Goal: Communication & Community: Answer question/provide support

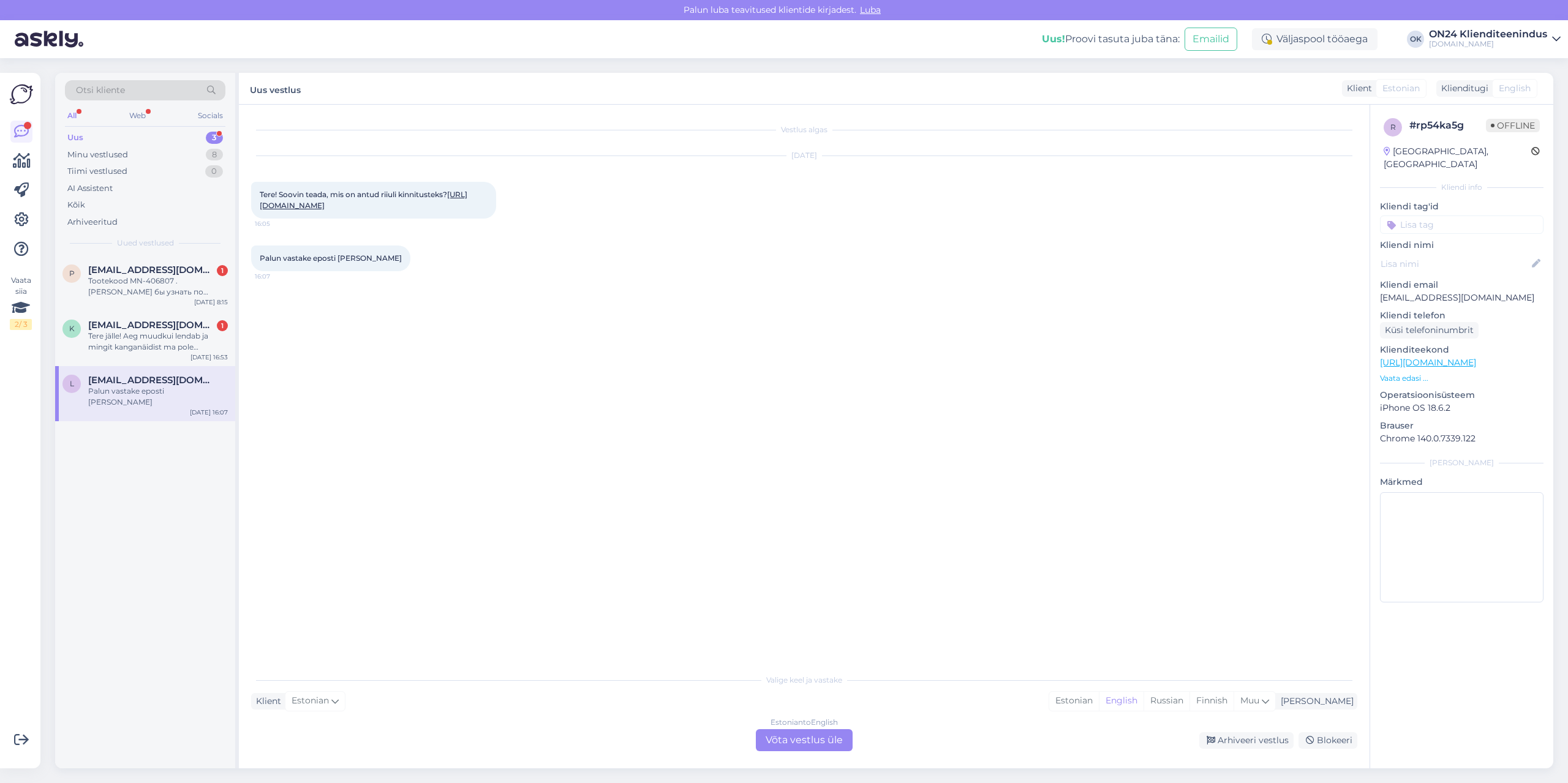
click at [108, 142] on div "Uus 3" at bounding box center [145, 138] width 161 height 17
click at [1424, 292] on p "[EMAIL_ADDRESS][DOMAIN_NAME]" at bounding box center [1461, 298] width 164 height 13
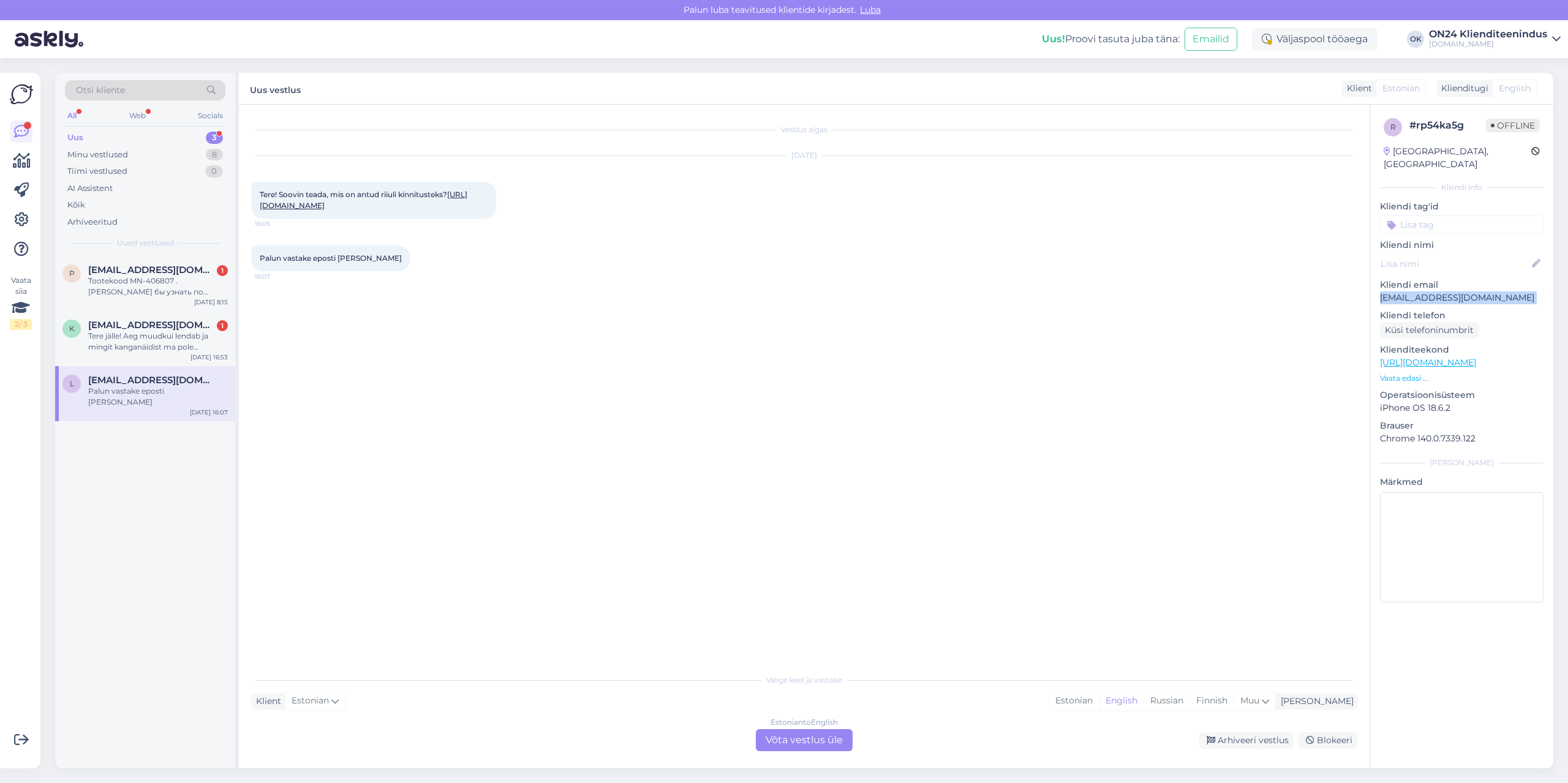
copy p "[EMAIL_ADDRESS][DOMAIN_NAME]"
click at [319, 210] on link "[URL][DOMAIN_NAME]" at bounding box center [363, 200] width 208 height 20
click at [1251, 740] on div "Arhiveeri vestlus" at bounding box center [1246, 740] width 94 height 17
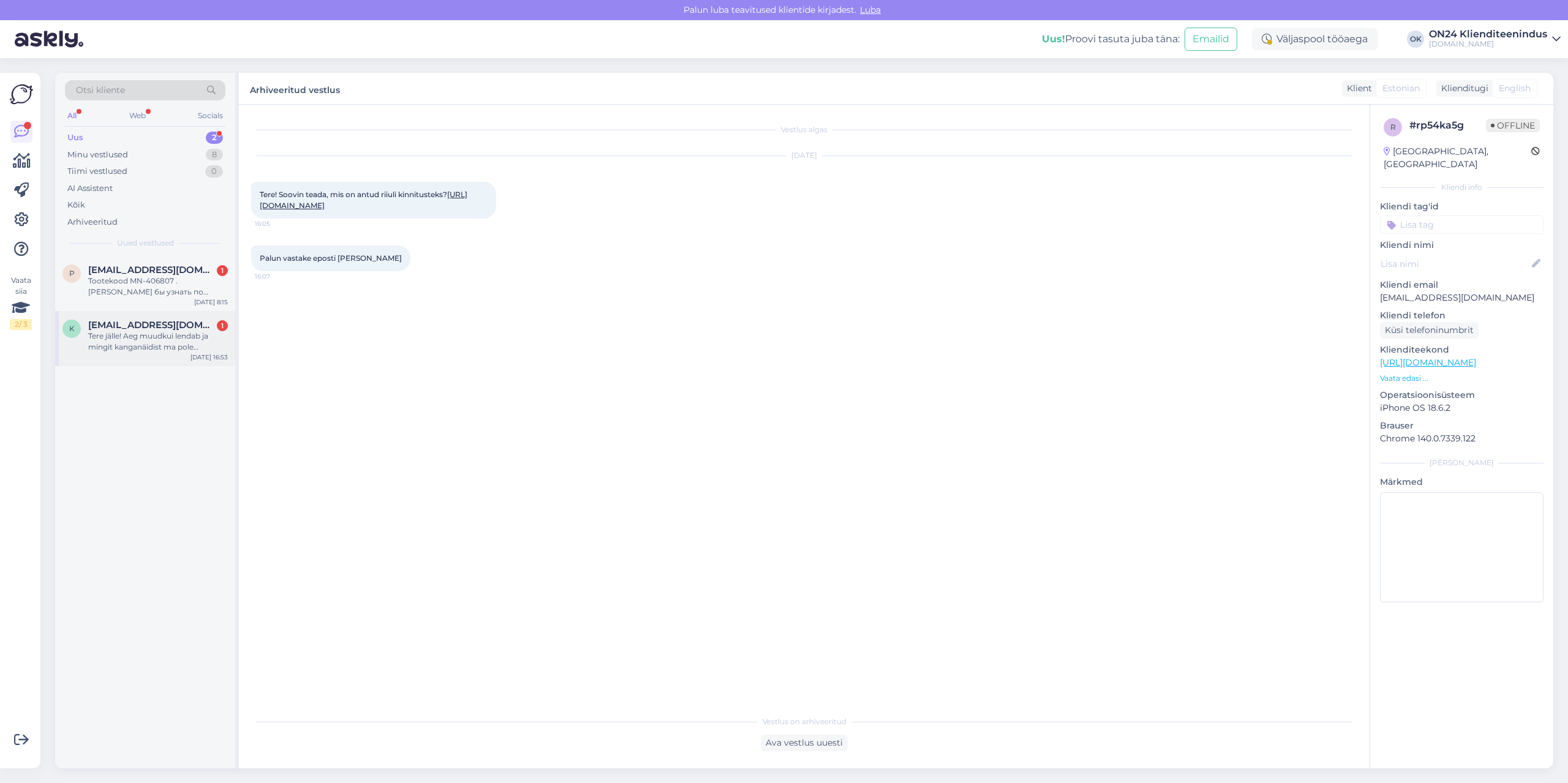
click at [127, 346] on div "Tere jälle! Aeg muudkui lendab ja mingit kanganäidist ma pole postkastist tänas…" at bounding box center [158, 342] width 140 height 22
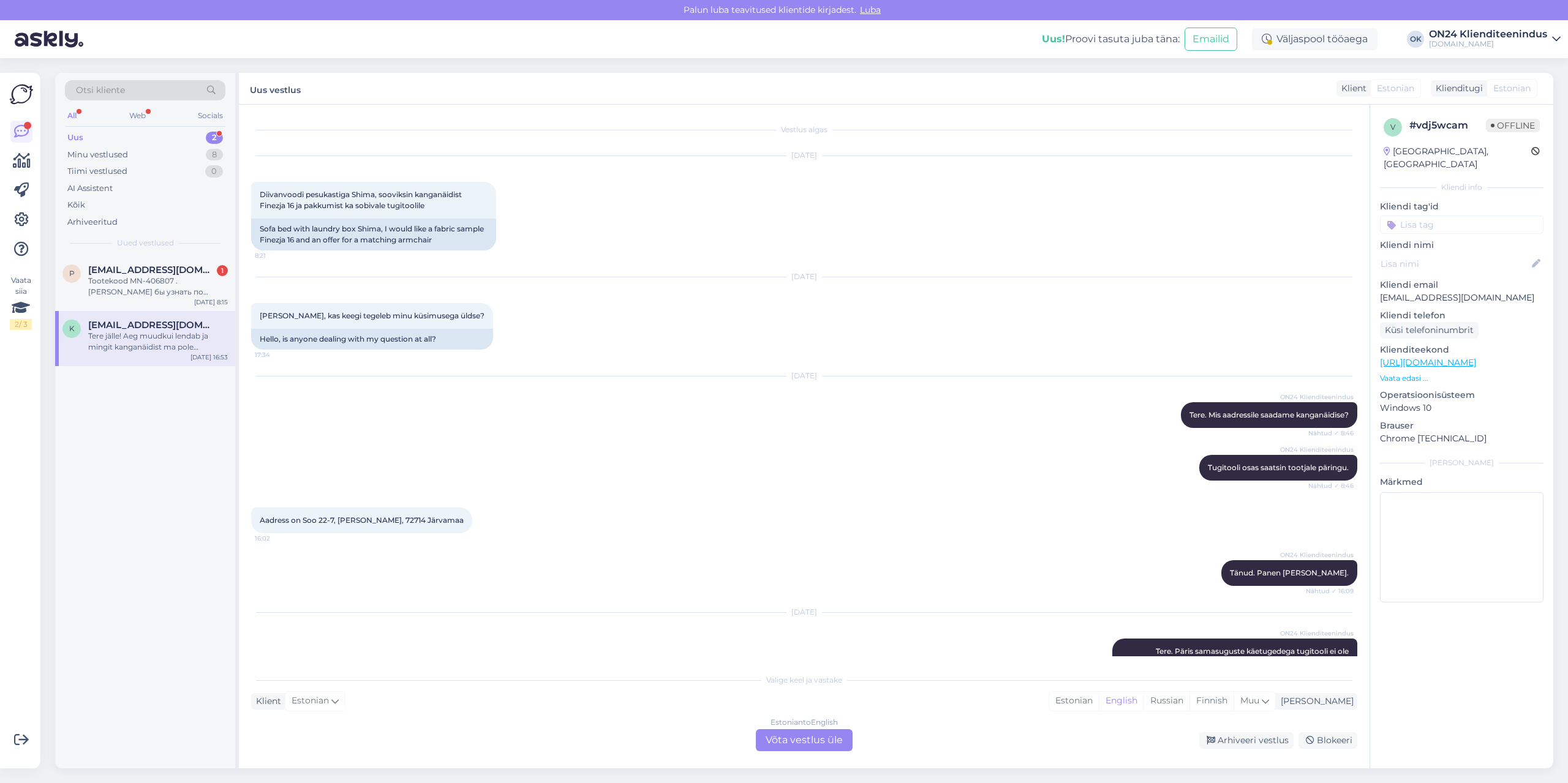
scroll to position [166, 0]
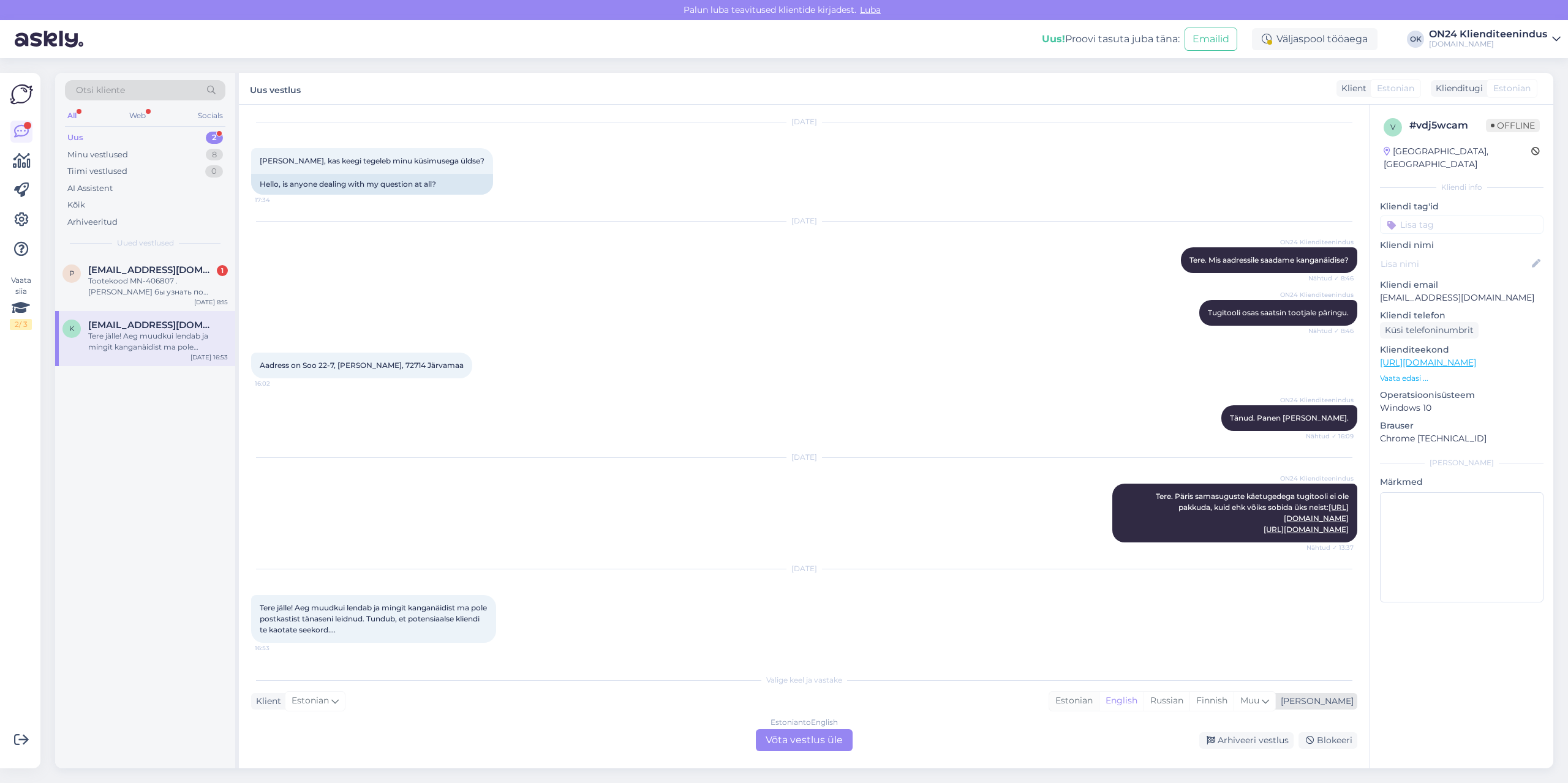
click at [1099, 698] on div "Estonian" at bounding box center [1074, 701] width 50 height 18
click at [768, 741] on div "Estonian to Estonian Võta vestlus üle" at bounding box center [804, 740] width 97 height 22
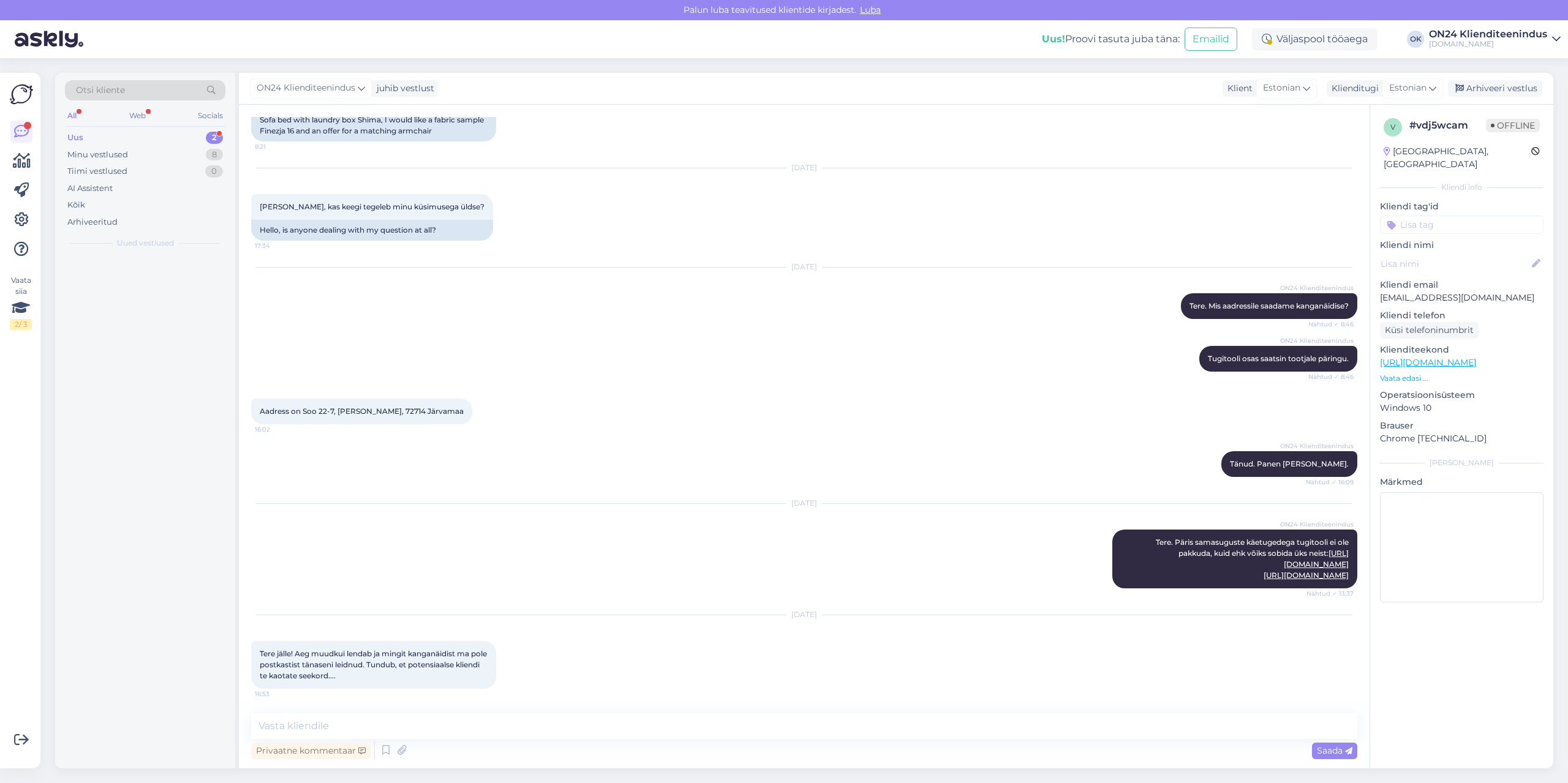
scroll to position [120, 0]
click at [713, 719] on textarea at bounding box center [804, 726] width 1106 height 26
type textarea "Tere. Väga vabandame. Paneme [PERSON_NAME] uuesti [PERSON_NAME]."
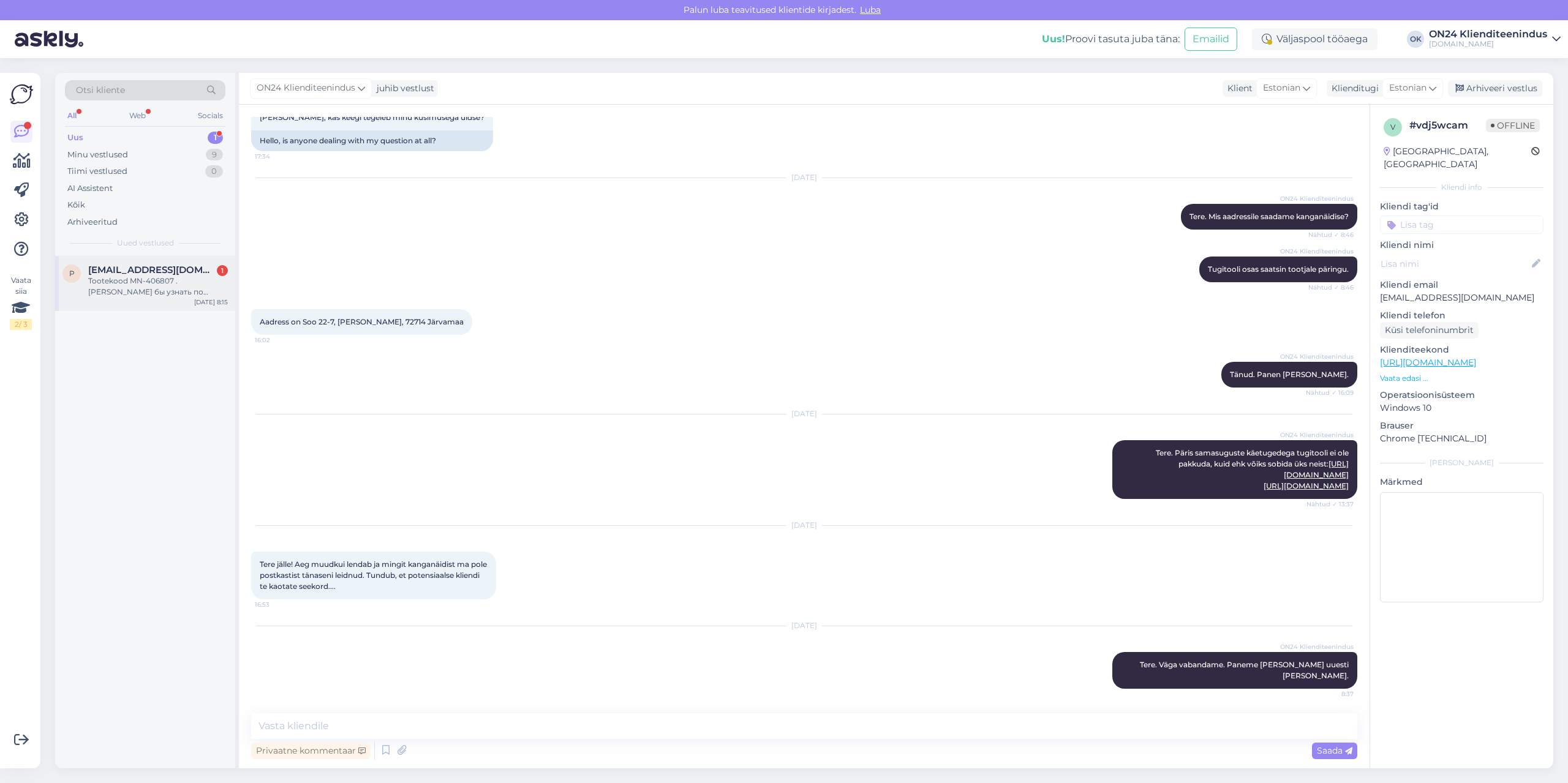
click at [93, 289] on div "Tootekood MN-406807 . [PERSON_NAME] бы узнать по поводу этого дивана какой у не…" at bounding box center [158, 287] width 140 height 22
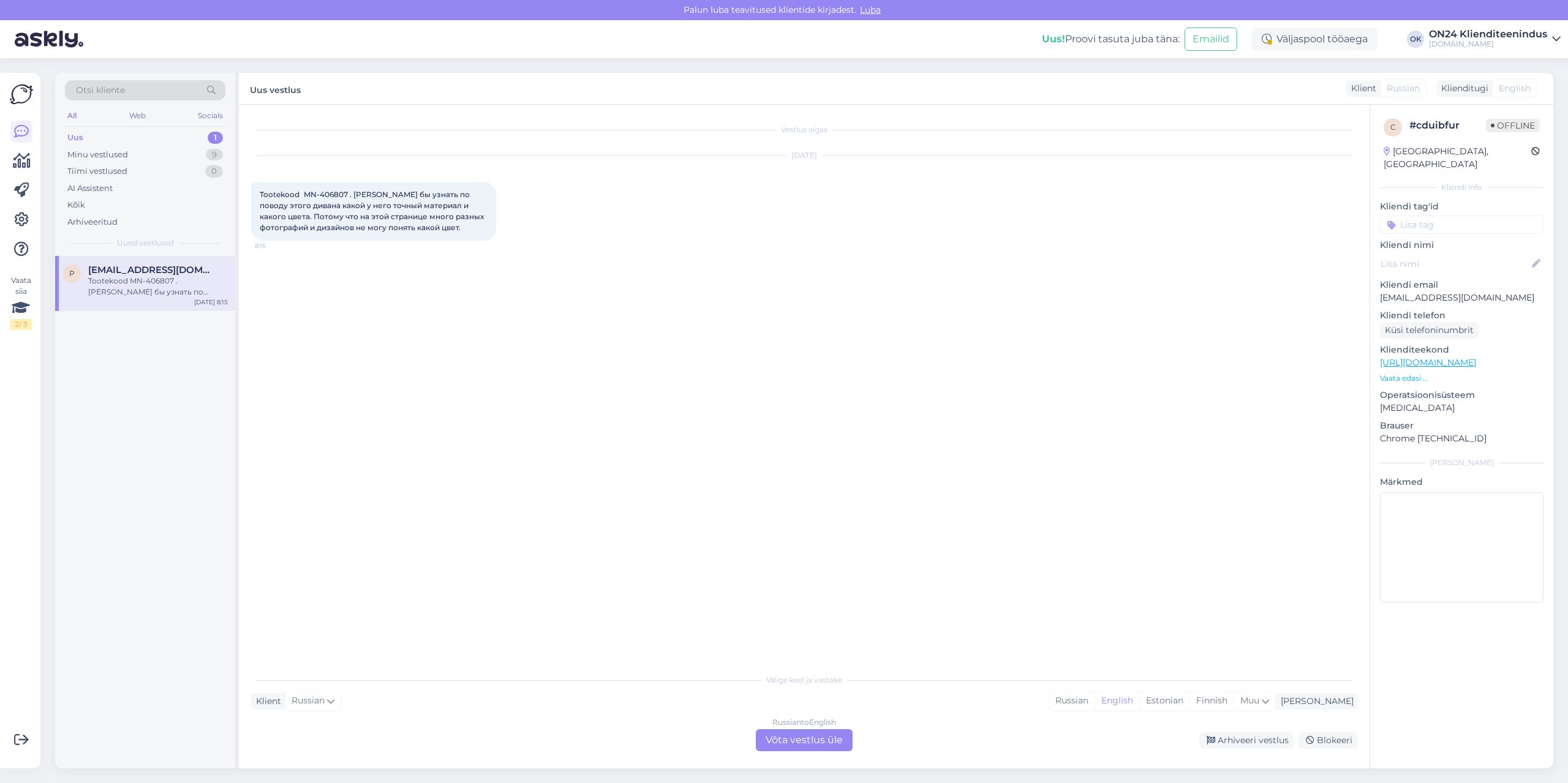
scroll to position [0, 0]
click at [344, 194] on span "Tootekood MN-406807 . [PERSON_NAME] бы узнать по поводу этого дивана какой у не…" at bounding box center [373, 211] width 226 height 42
copy span "406807"
click at [1189, 697] on div "Estonian" at bounding box center [1164, 701] width 50 height 18
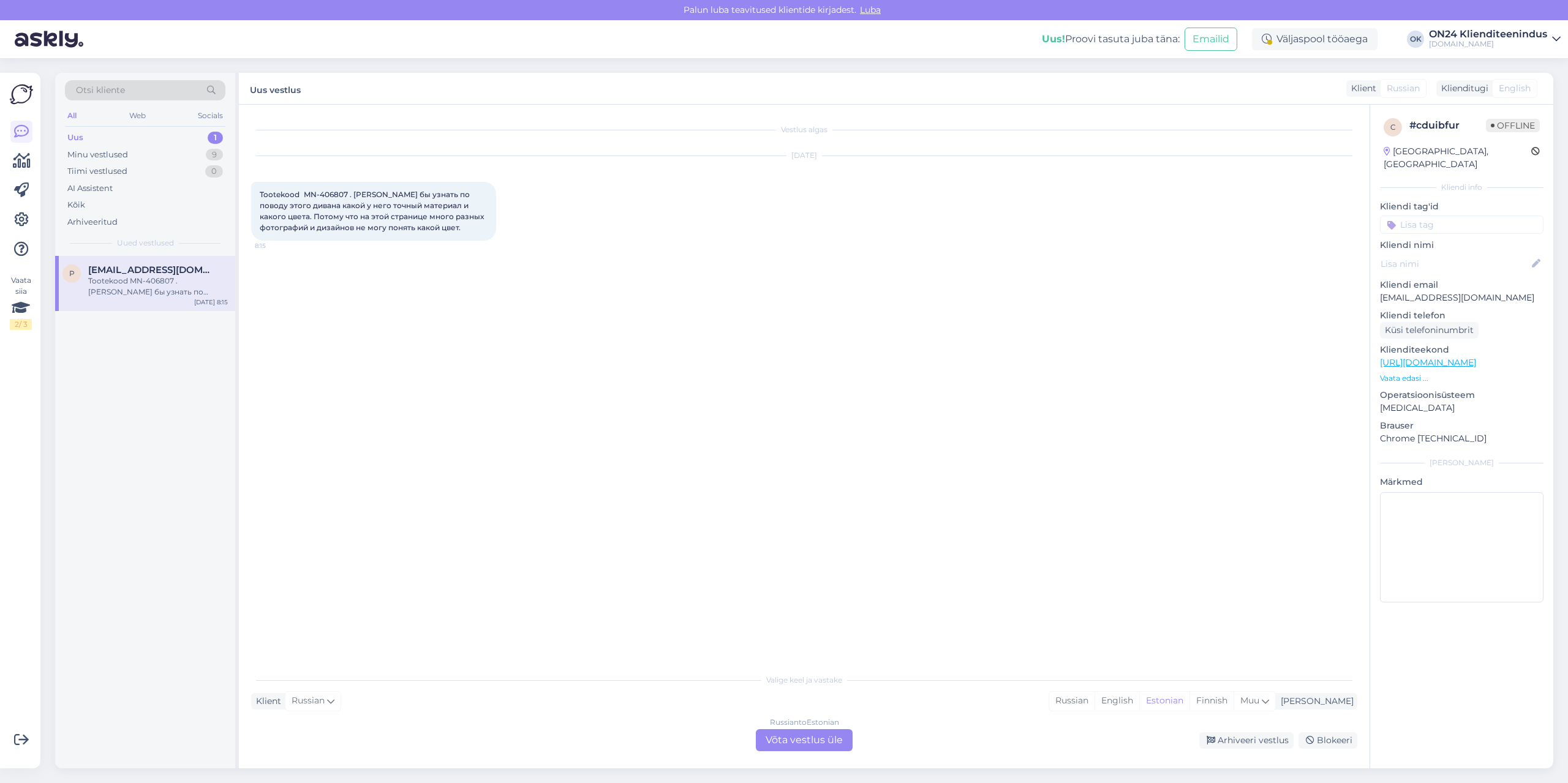
click at [836, 732] on div "Russian to Estonian Võta vestlus üle" at bounding box center [804, 740] width 97 height 22
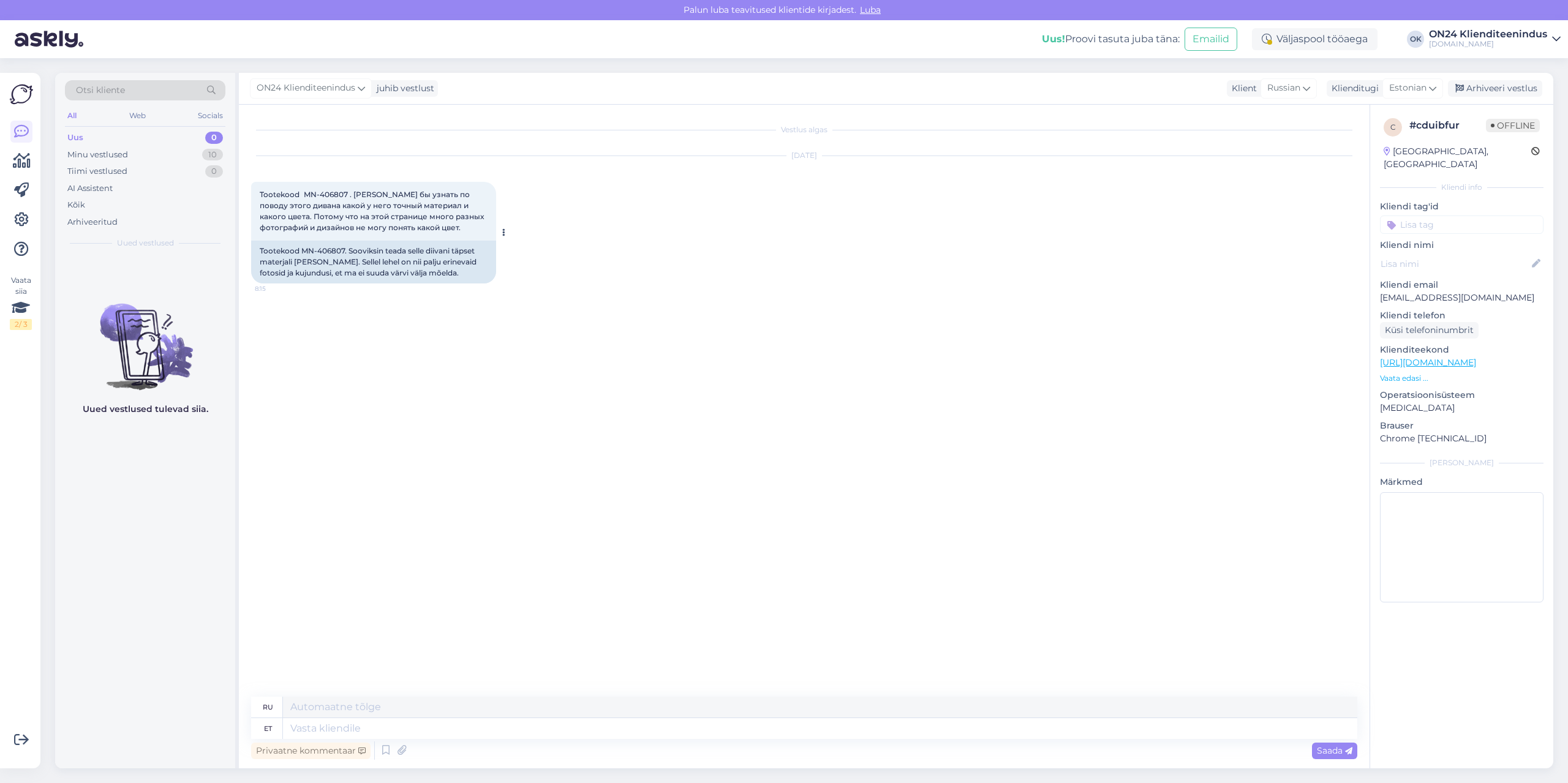
click at [320, 206] on span "Tootekood MN-406807 . [PERSON_NAME] бы узнать по поводу этого дивана какой у не…" at bounding box center [373, 211] width 226 height 42
